Goal: Navigation & Orientation: Find specific page/section

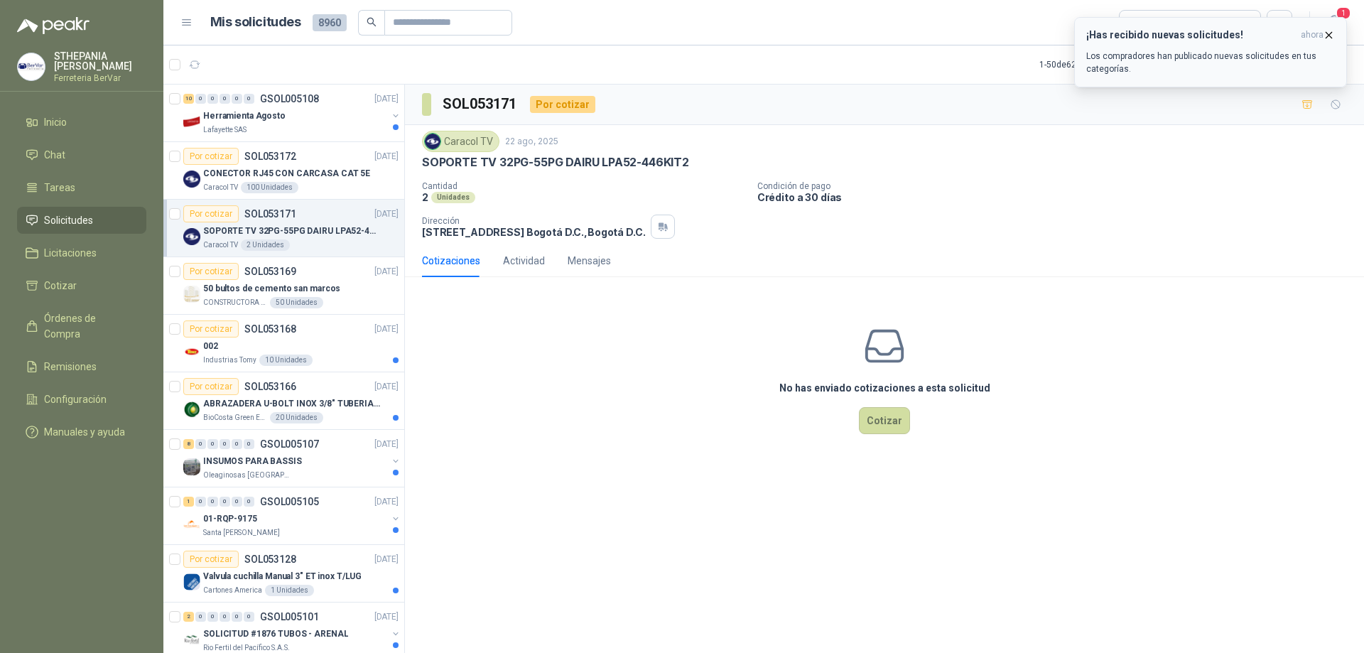
click at [1329, 34] on icon "button" at bounding box center [1330, 35] width 6 height 6
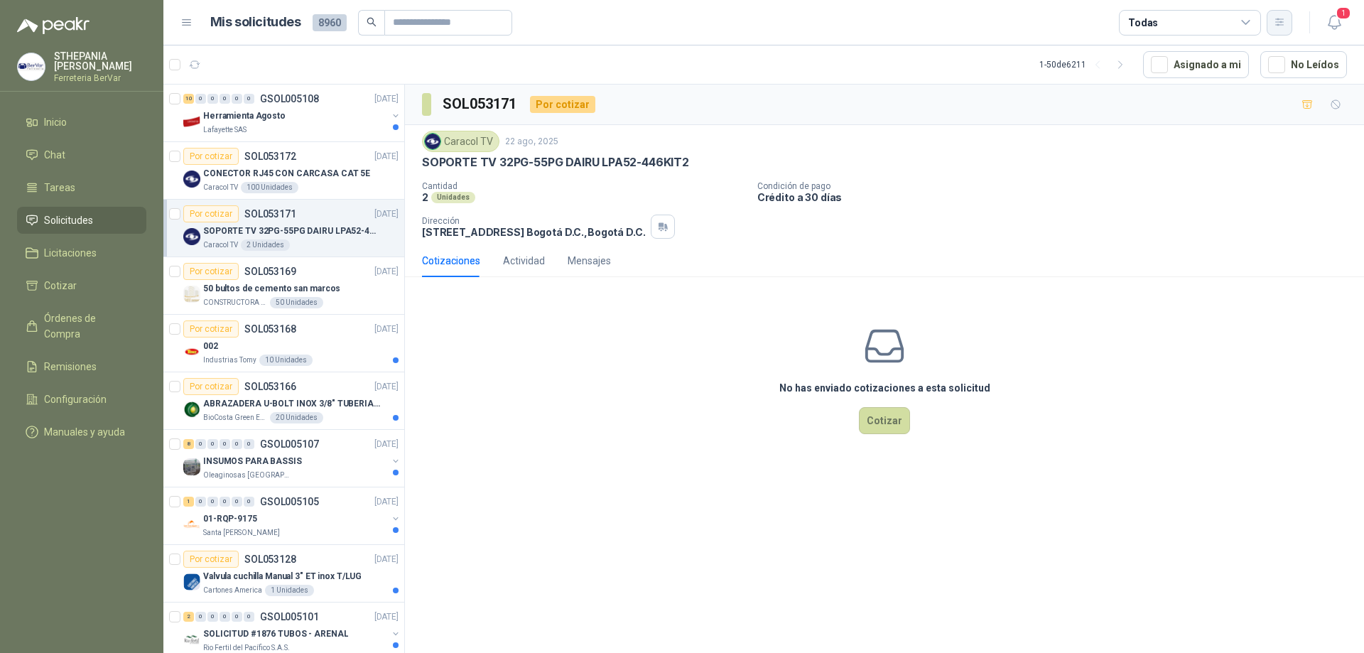
click at [1272, 18] on button "button" at bounding box center [1280, 23] width 26 height 26
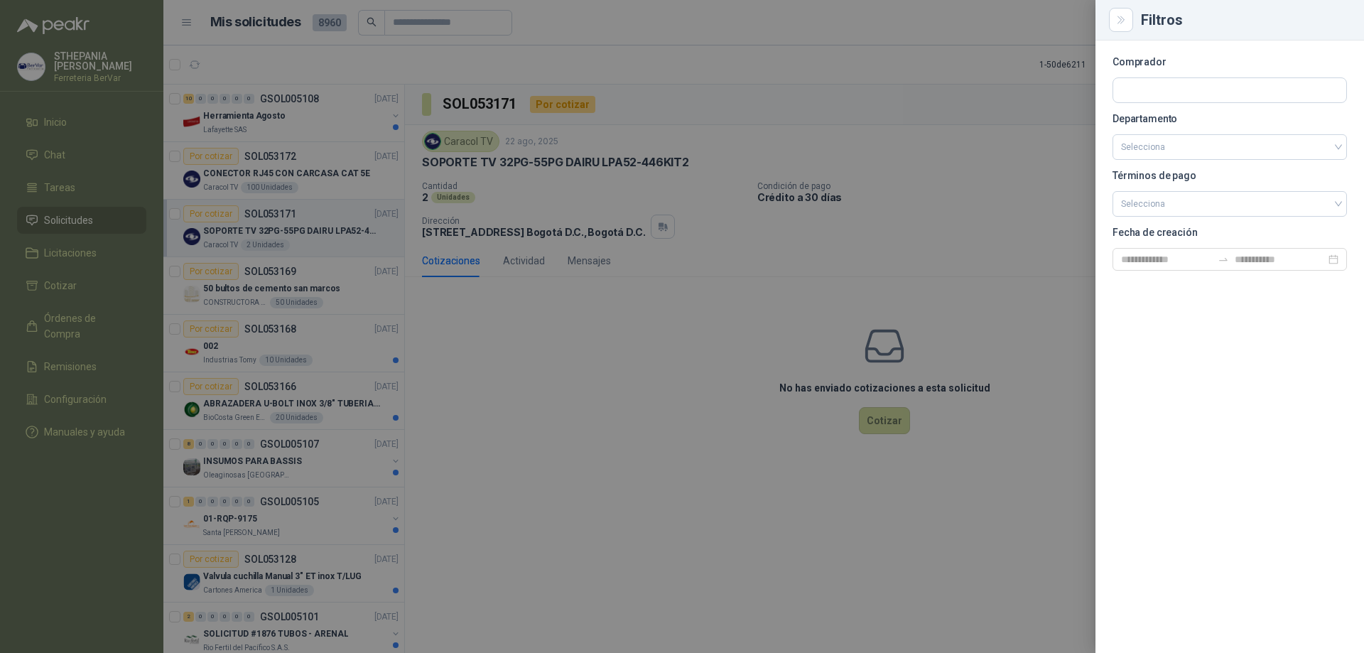
click at [851, 139] on div at bounding box center [682, 326] width 1364 height 653
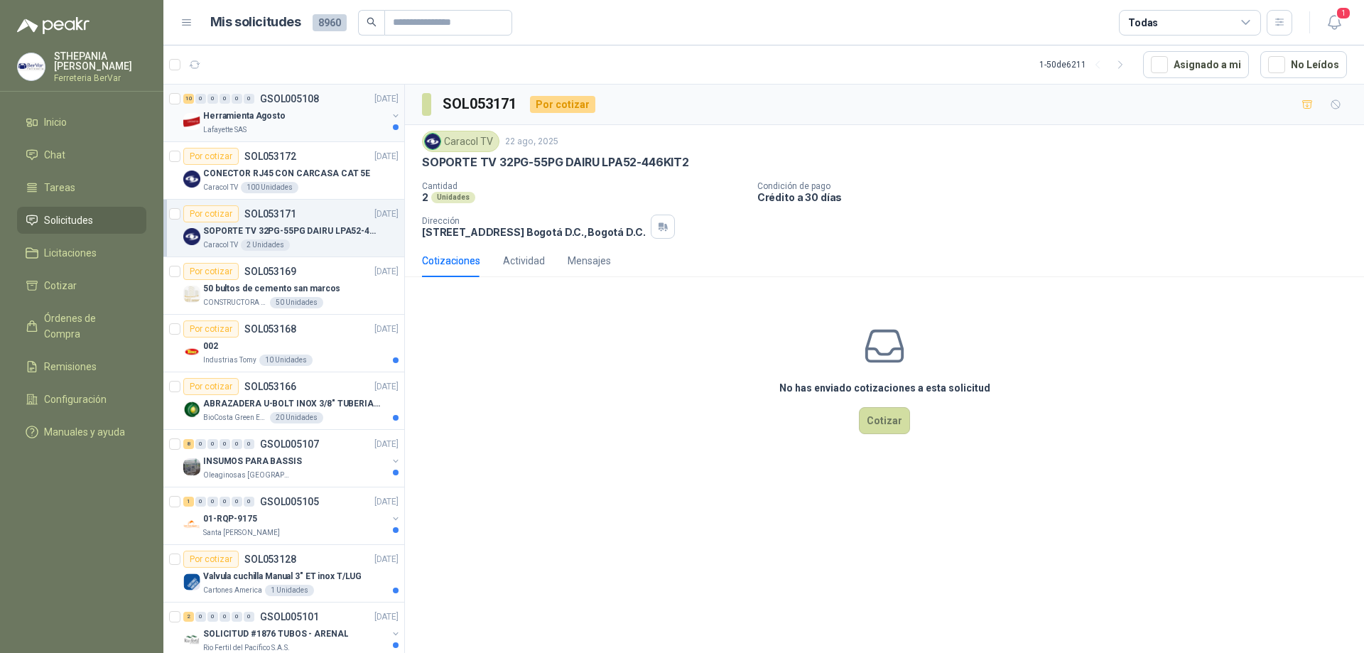
click at [247, 125] on p "Lafayette SAS" at bounding box center [224, 129] width 43 height 11
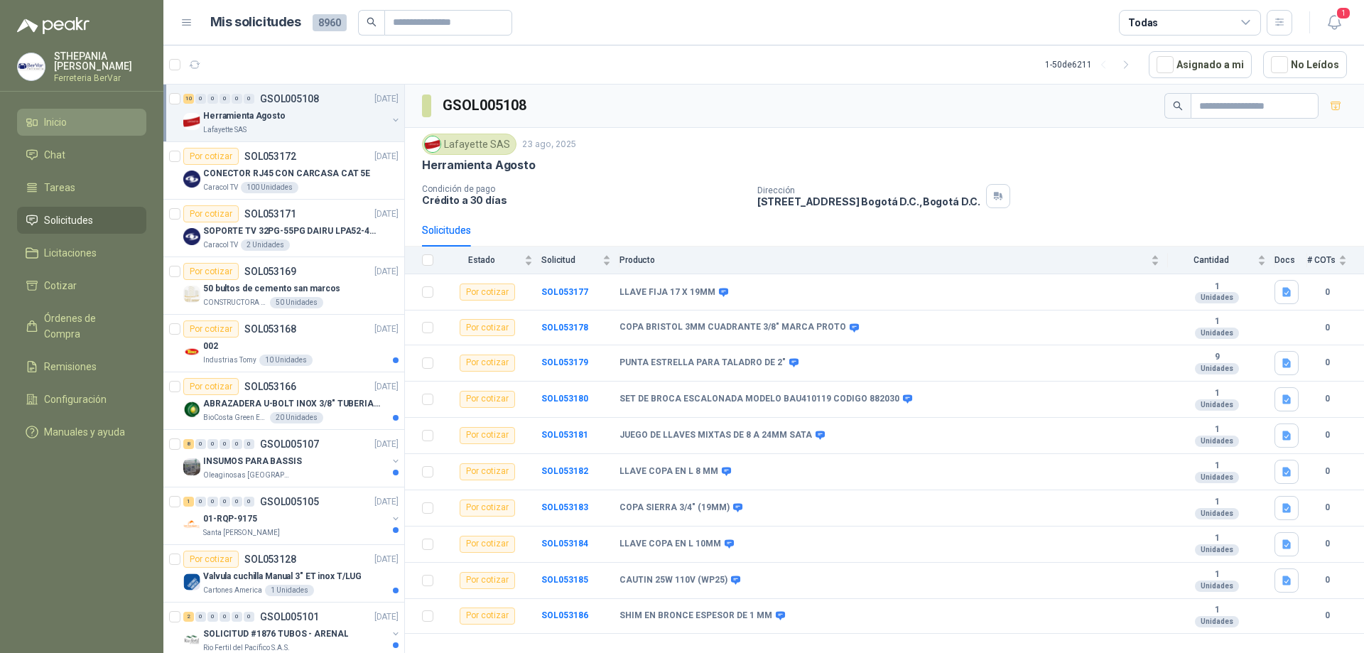
click at [92, 125] on li "Inicio" at bounding box center [82, 122] width 112 height 16
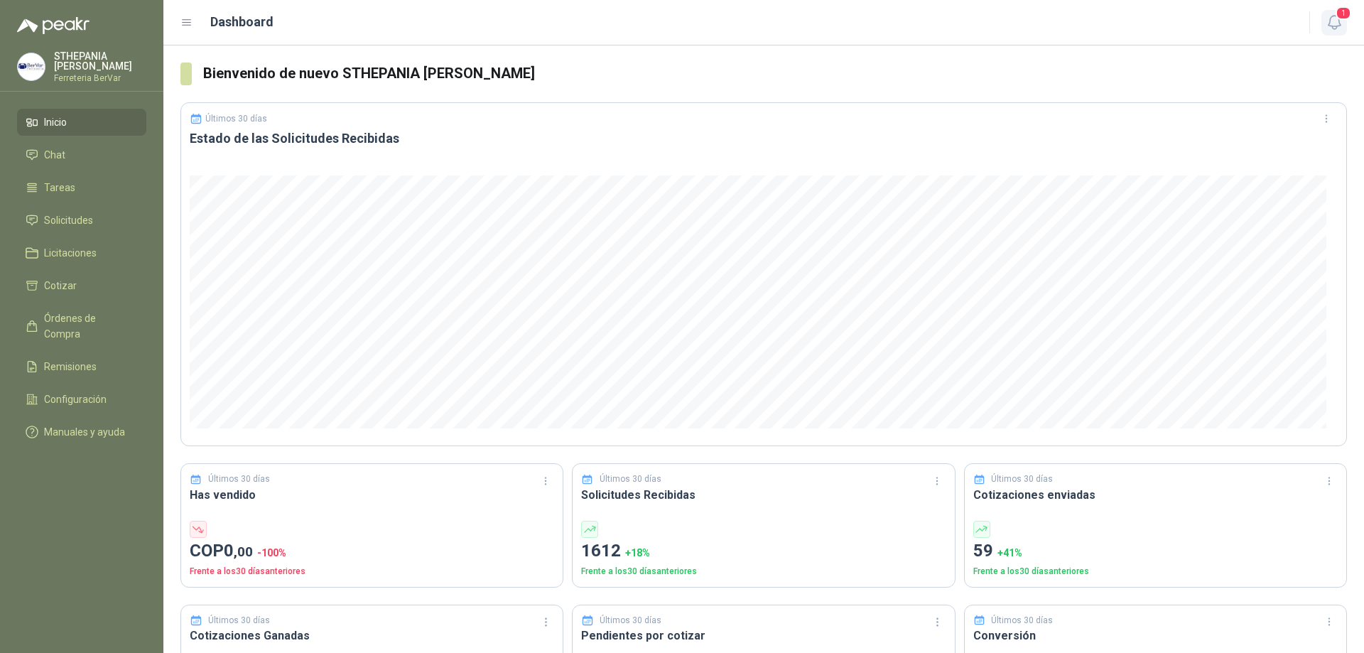
click at [1330, 30] on icon "button" at bounding box center [1335, 23] width 18 height 18
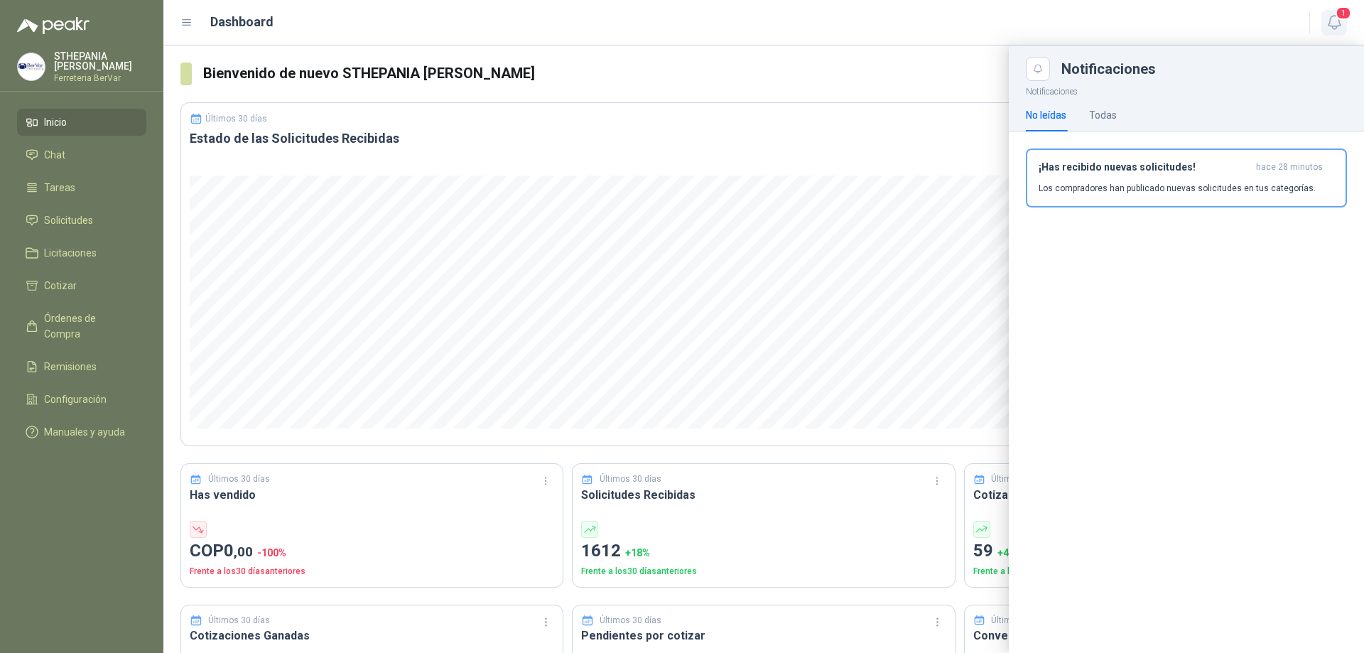
click at [1330, 30] on icon "button" at bounding box center [1335, 23] width 18 height 18
